Goal: Transaction & Acquisition: Purchase product/service

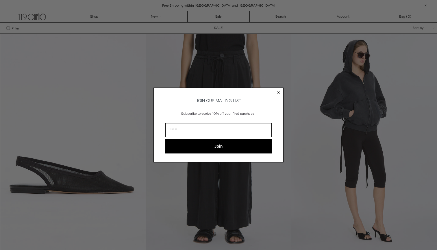
click at [279, 90] on circle "Close dialog" at bounding box center [278, 92] width 5 height 5
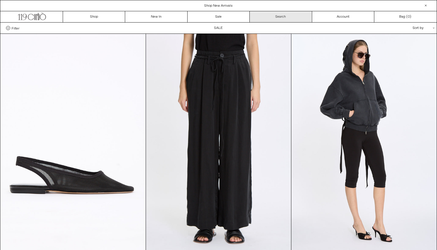
click at [276, 16] on link "Search" at bounding box center [281, 16] width 62 height 11
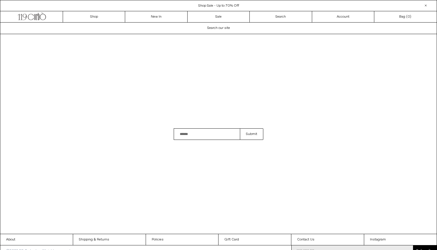
click at [201, 133] on input "Search" at bounding box center [207, 134] width 66 height 12
type input "*****"
click at [252, 134] on button "Submit" at bounding box center [251, 134] width 23 height 12
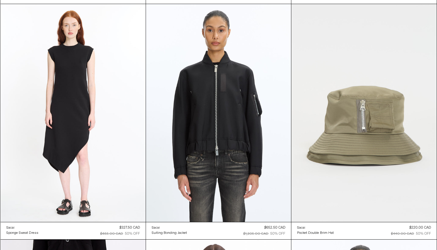
scroll to position [318, 0]
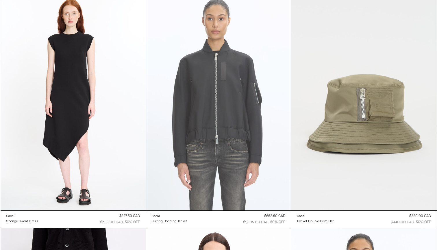
click at [246, 119] on at bounding box center [218, 101] width 145 height 218
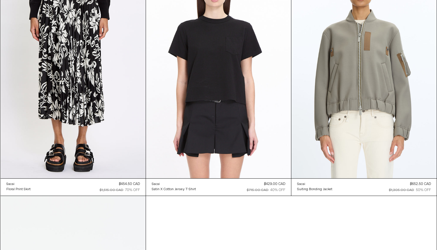
scroll to position [597, 0]
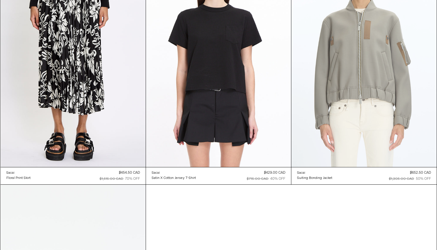
click at [332, 76] on at bounding box center [364, 58] width 145 height 218
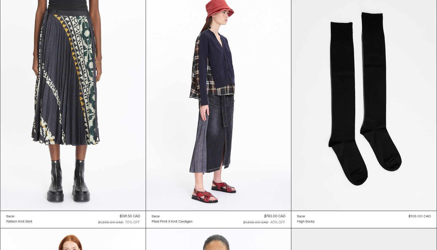
scroll to position [82, 0]
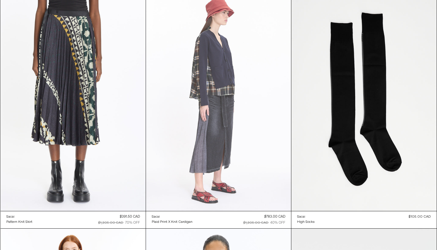
click at [235, 74] on at bounding box center [218, 102] width 145 height 218
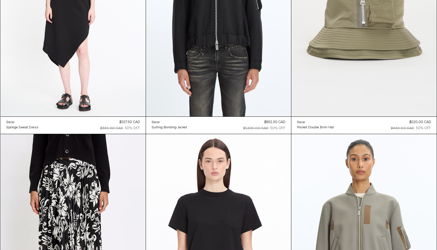
scroll to position [411, 0]
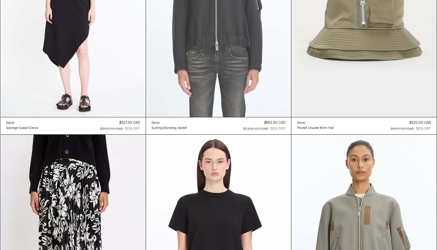
click at [231, 33] on at bounding box center [218, 8] width 145 height 218
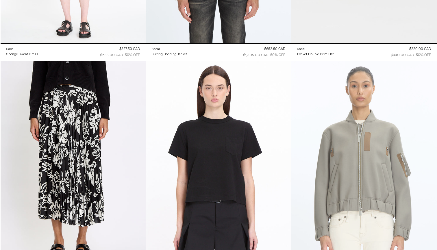
scroll to position [530, 0]
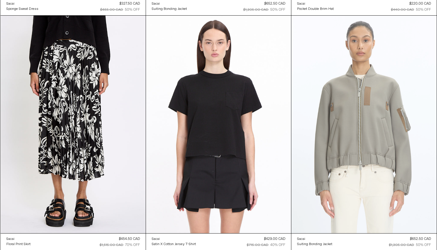
click at [348, 121] on at bounding box center [364, 125] width 145 height 218
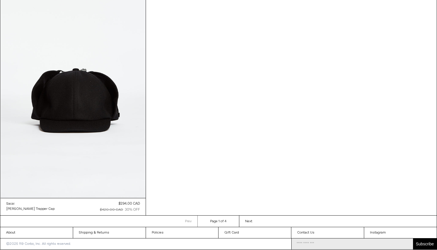
scroll to position [661, 0]
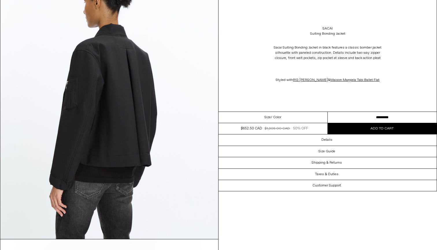
scroll to position [617, 0]
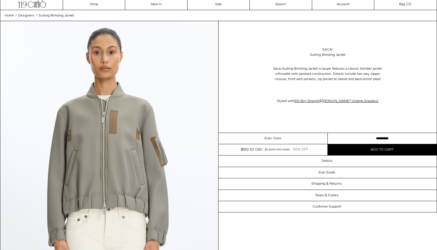
scroll to position [17, 0]
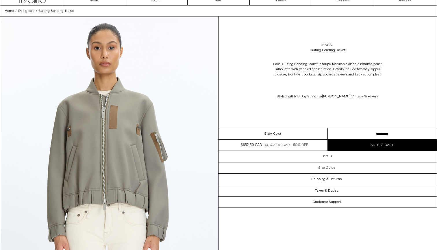
select select "**********"
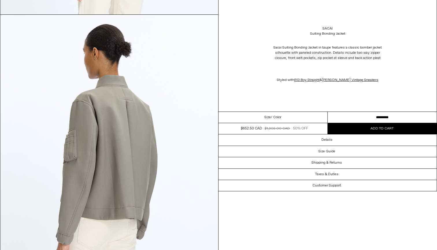
scroll to position [845, 0]
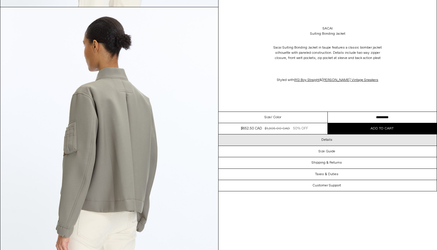
click at [279, 142] on div "Details" at bounding box center [328, 139] width 218 height 11
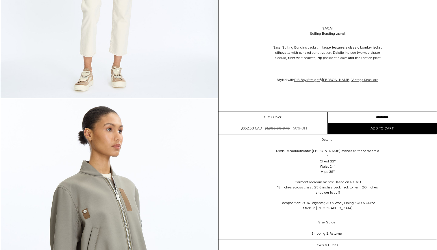
scroll to position [474, 0]
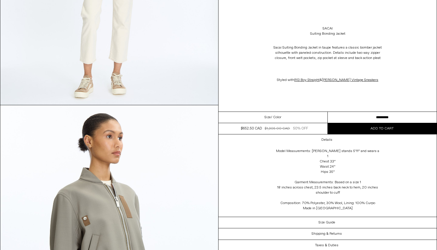
click at [278, 167] on div "Model Measurements: [PERSON_NAME] stands 5’11” and wears a 1 Chest 33” Waist 24…" at bounding box center [328, 181] width 116 height 71
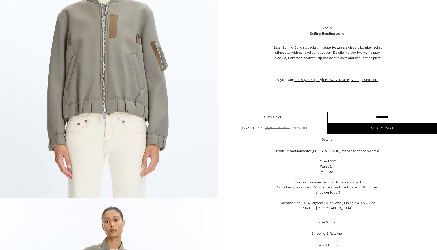
scroll to position [108, 0]
click at [234, 163] on div "Details Model Measurements: [PERSON_NAME] stands 5’11” and wears a 1 Chest 33” …" at bounding box center [328, 175] width 218 height 82
click at [343, 128] on button "Add to cart" at bounding box center [382, 128] width 109 height 11
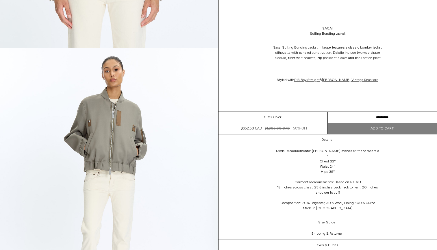
scroll to position [266, 0]
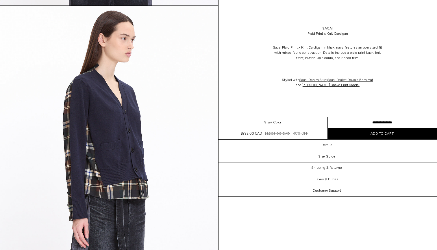
scroll to position [581, 0]
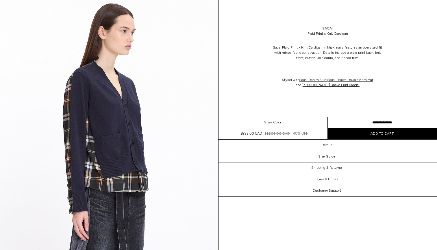
click at [350, 122] on select "**********" at bounding box center [382, 122] width 109 height 11
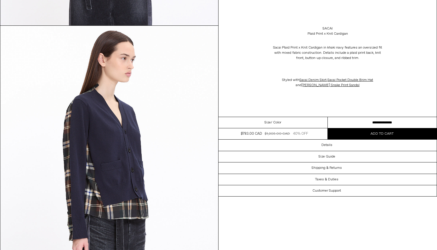
scroll to position [549, 0]
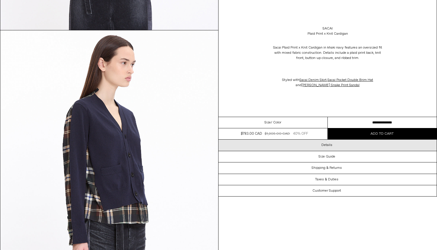
click at [265, 150] on div "Details" at bounding box center [328, 145] width 218 height 11
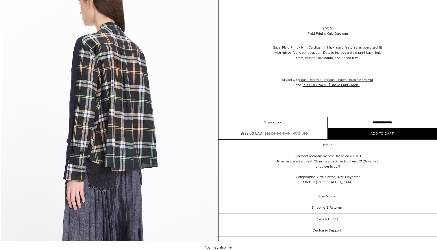
scroll to position [903, 0]
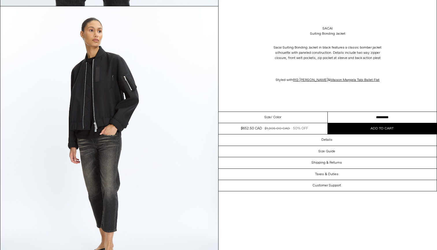
scroll to position [833, 0]
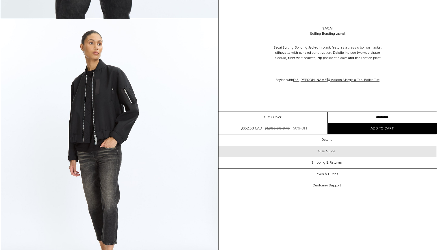
click at [342, 154] on div "Size Guide" at bounding box center [328, 151] width 218 height 11
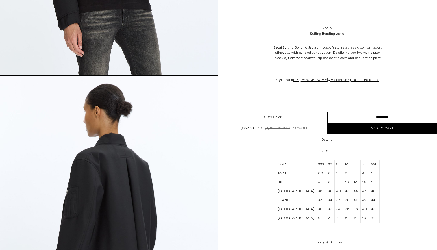
scroll to position [493, 0]
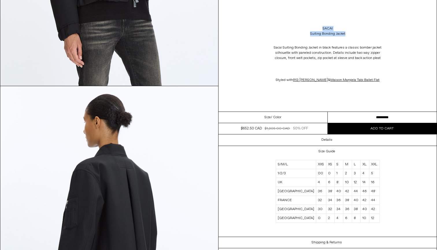
drag, startPoint x: 351, startPoint y: 33, endPoint x: 322, endPoint y: 27, distance: 29.9
click at [322, 27] on div "Sacai Suiting Bonding Jacket" at bounding box center [328, 31] width 218 height 16
copy div "Sacai Suiting Bonding Jacket"
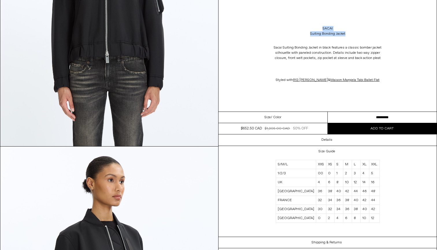
scroll to position [58, 0]
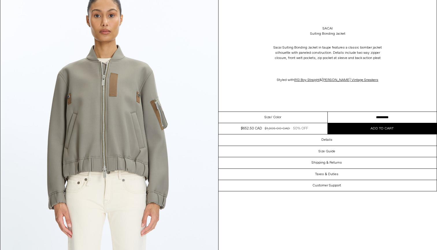
scroll to position [55, 0]
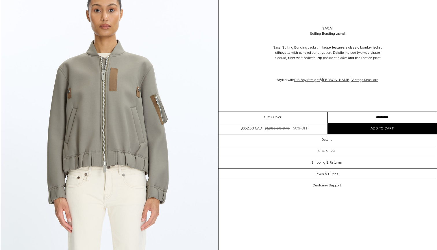
click at [129, 111] on img at bounding box center [109, 115] width 218 height 273
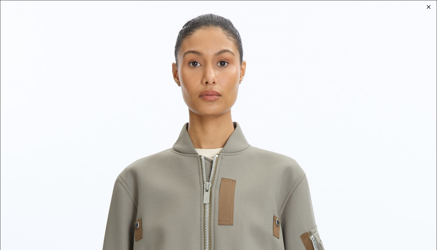
scroll to position [0, 0]
click at [428, 6] on div at bounding box center [429, 7] width 8 height 8
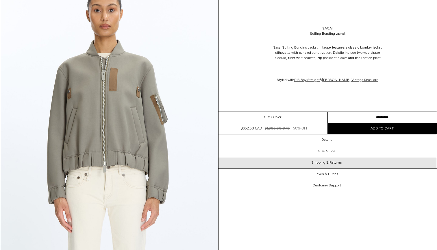
click at [335, 164] on h3 "Shipping & Returns" at bounding box center [327, 163] width 30 height 4
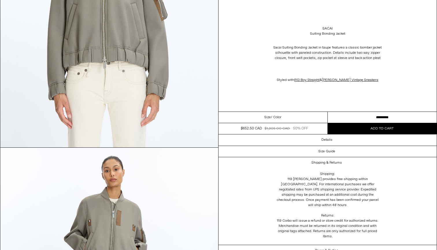
scroll to position [161, 0]
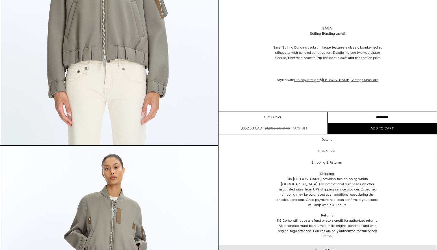
click at [333, 249] on h3 "Taxes & Duties" at bounding box center [326, 251] width 23 height 4
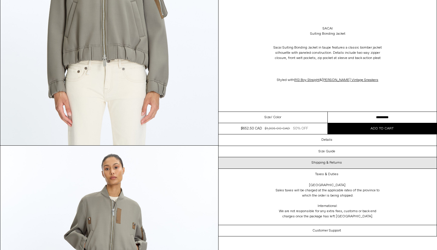
click at [353, 162] on div "Shipping & Returns" at bounding box center [328, 162] width 218 height 11
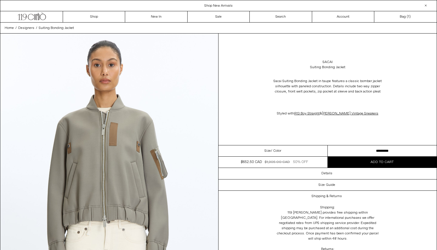
scroll to position [0, 0]
click at [403, 17] on link "Bag ( 1 )" at bounding box center [406, 16] width 62 height 11
